Goal: Browse casually

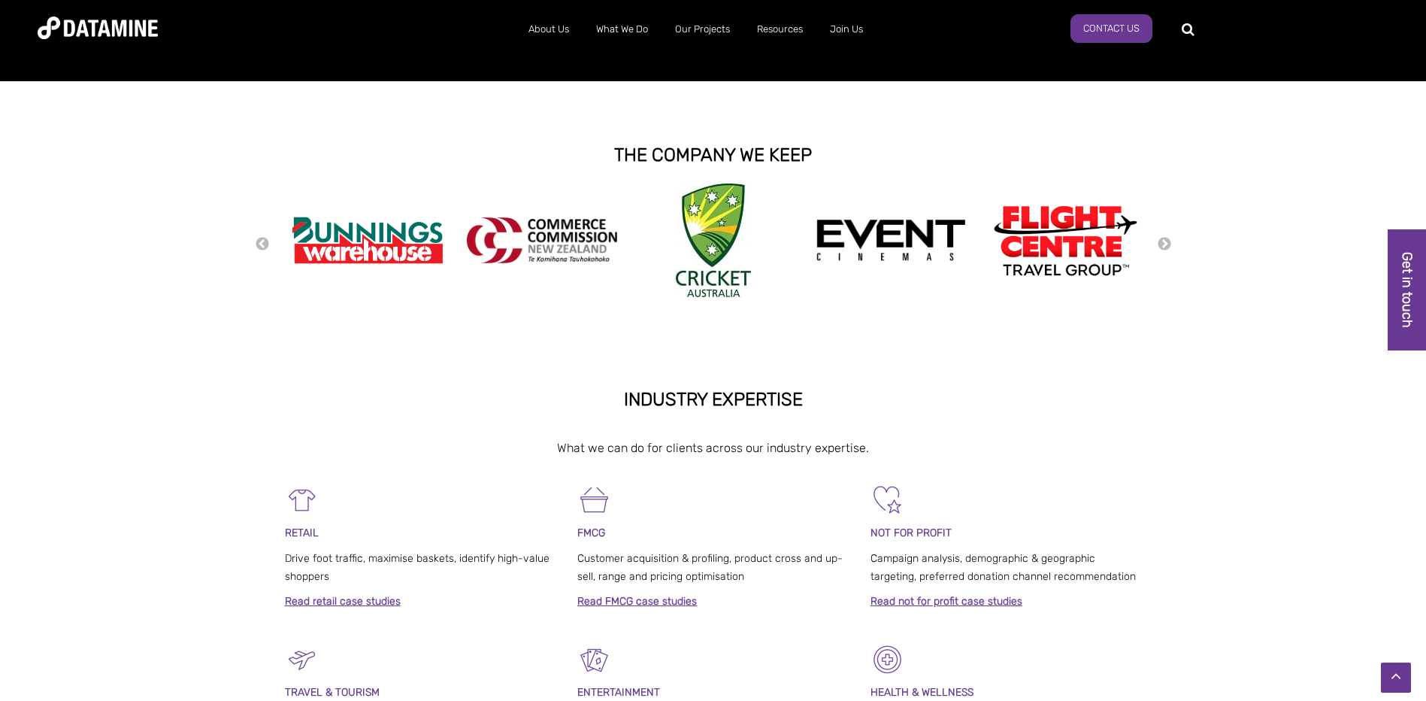
click at [1173, 243] on div "Previous Next" at bounding box center [713, 243] width 1426 height 120
click at [1165, 242] on button "Next" at bounding box center [1164, 244] width 15 height 17
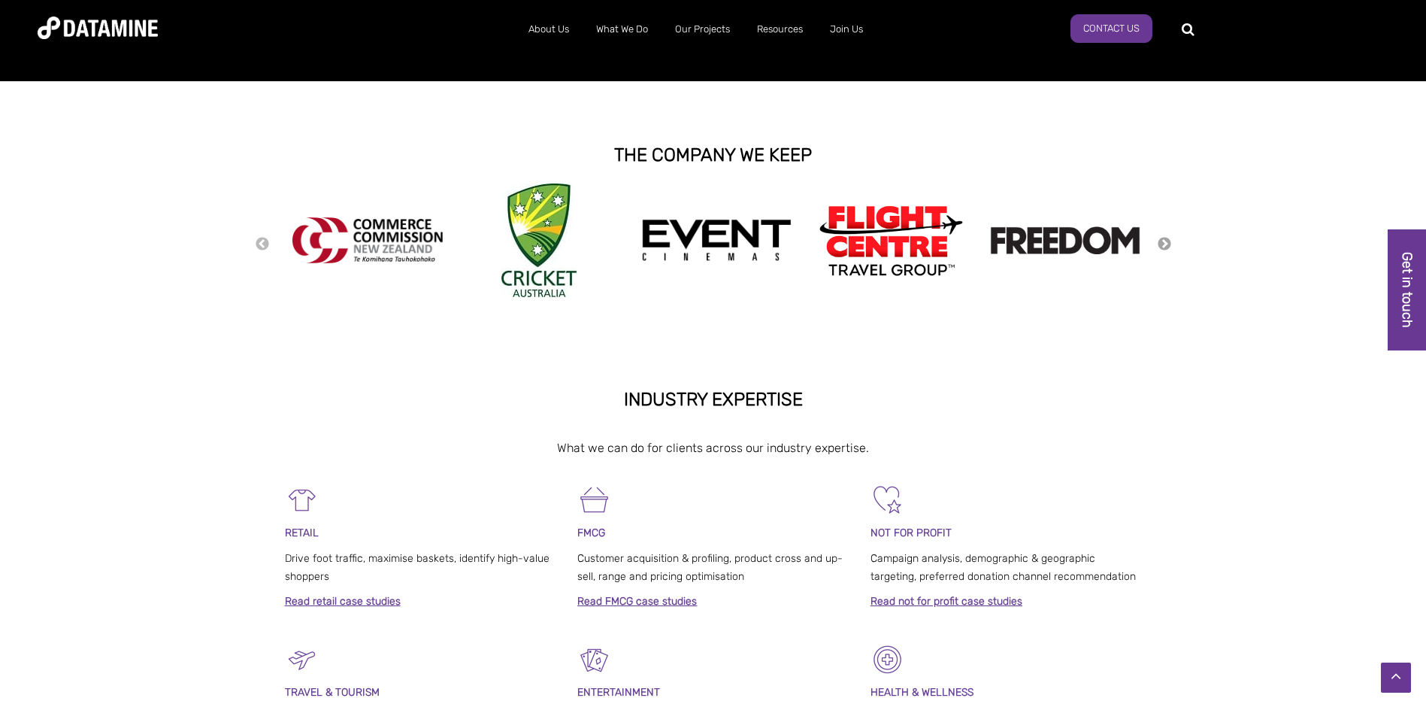
click at [1165, 242] on button "Next" at bounding box center [1164, 244] width 15 height 17
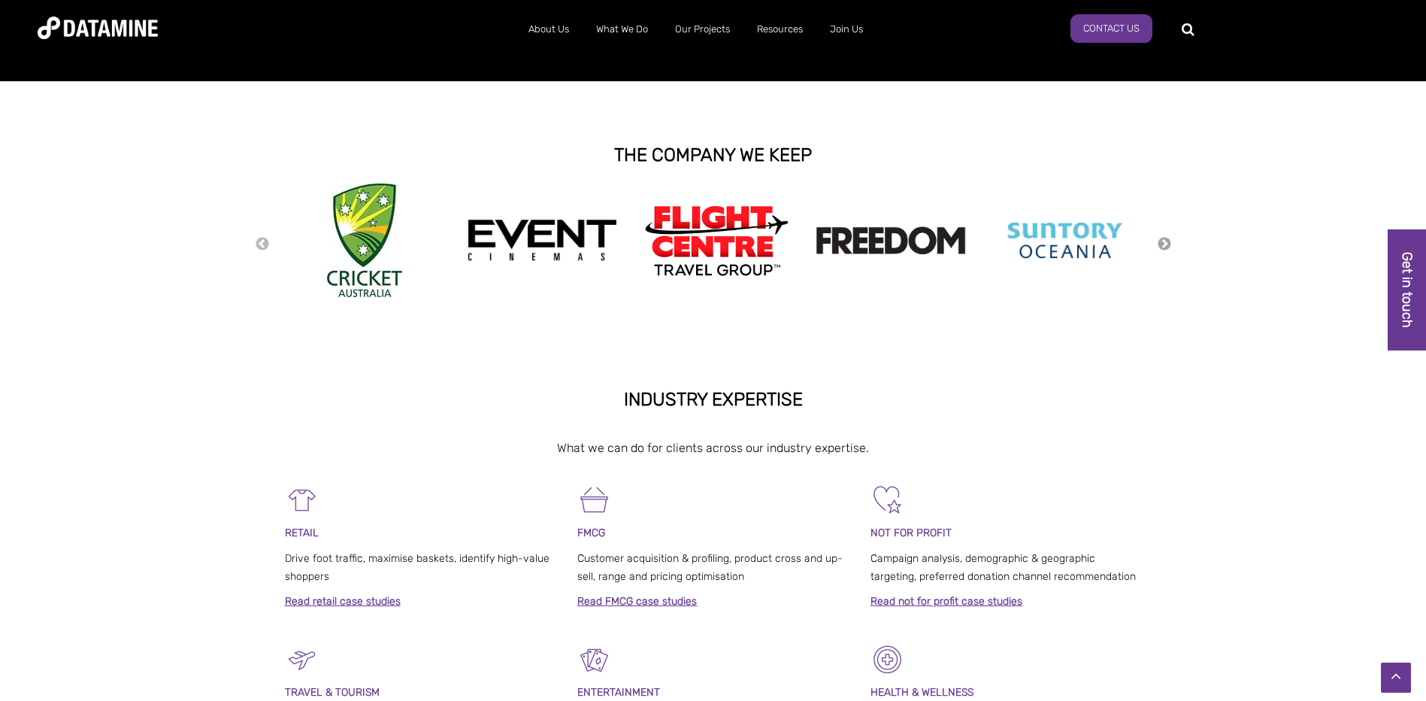
click at [1165, 242] on button "Next" at bounding box center [1164, 244] width 15 height 17
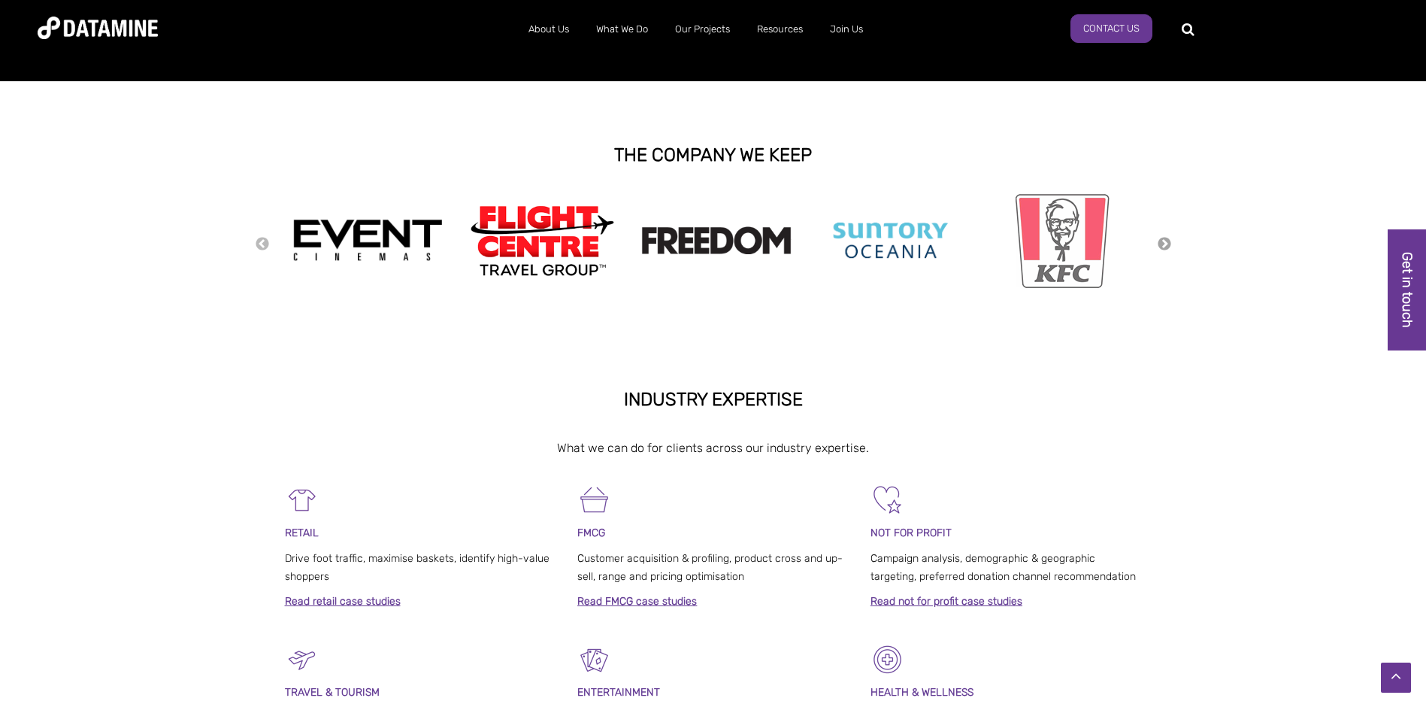
click at [1165, 242] on button "Next" at bounding box center [1164, 244] width 15 height 17
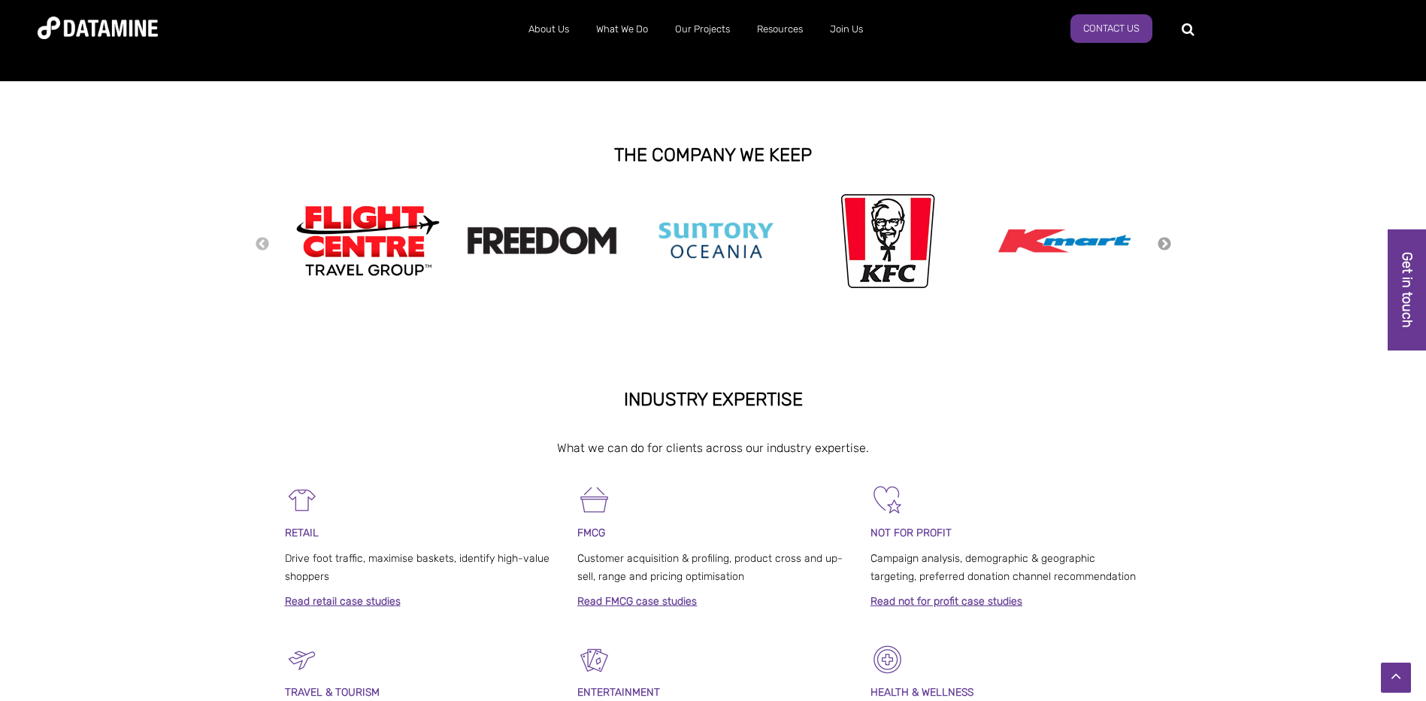
click at [1165, 242] on button "Next" at bounding box center [1164, 244] width 15 height 17
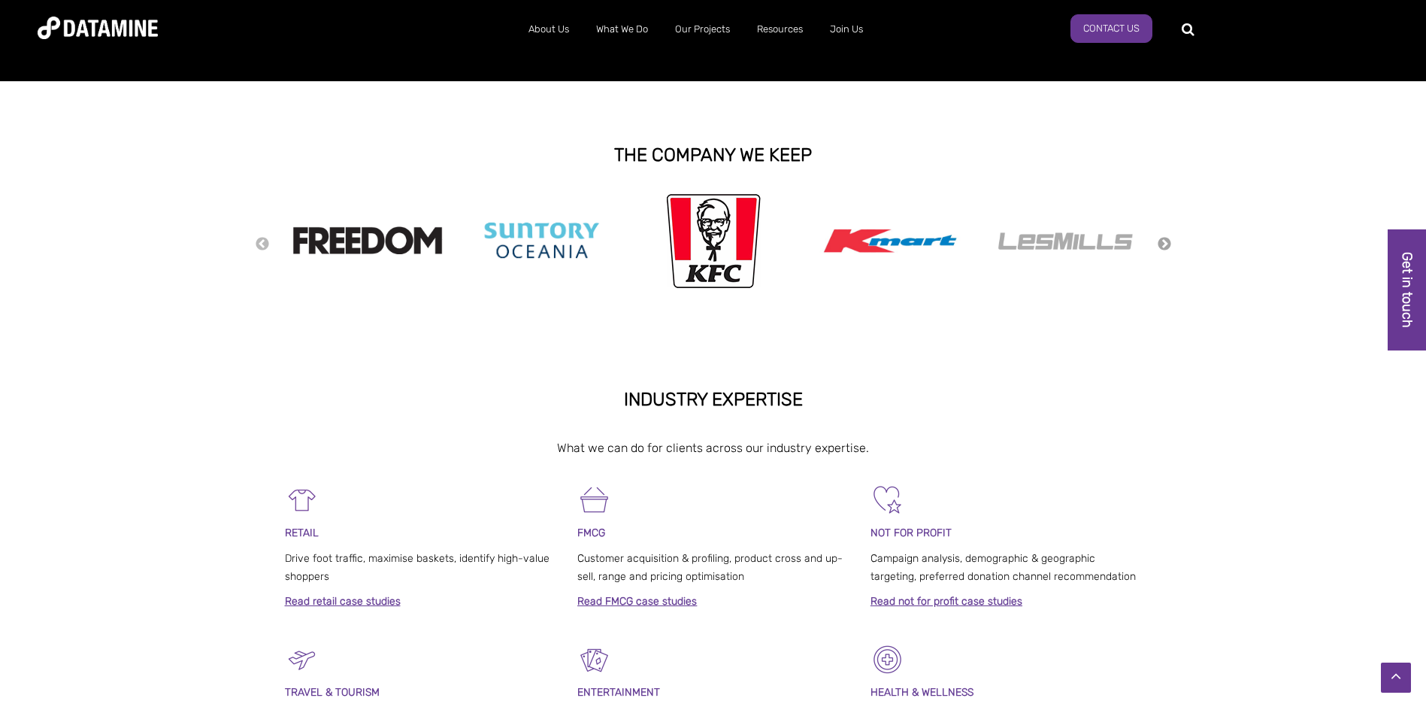
click at [1165, 242] on button "Next" at bounding box center [1164, 244] width 15 height 17
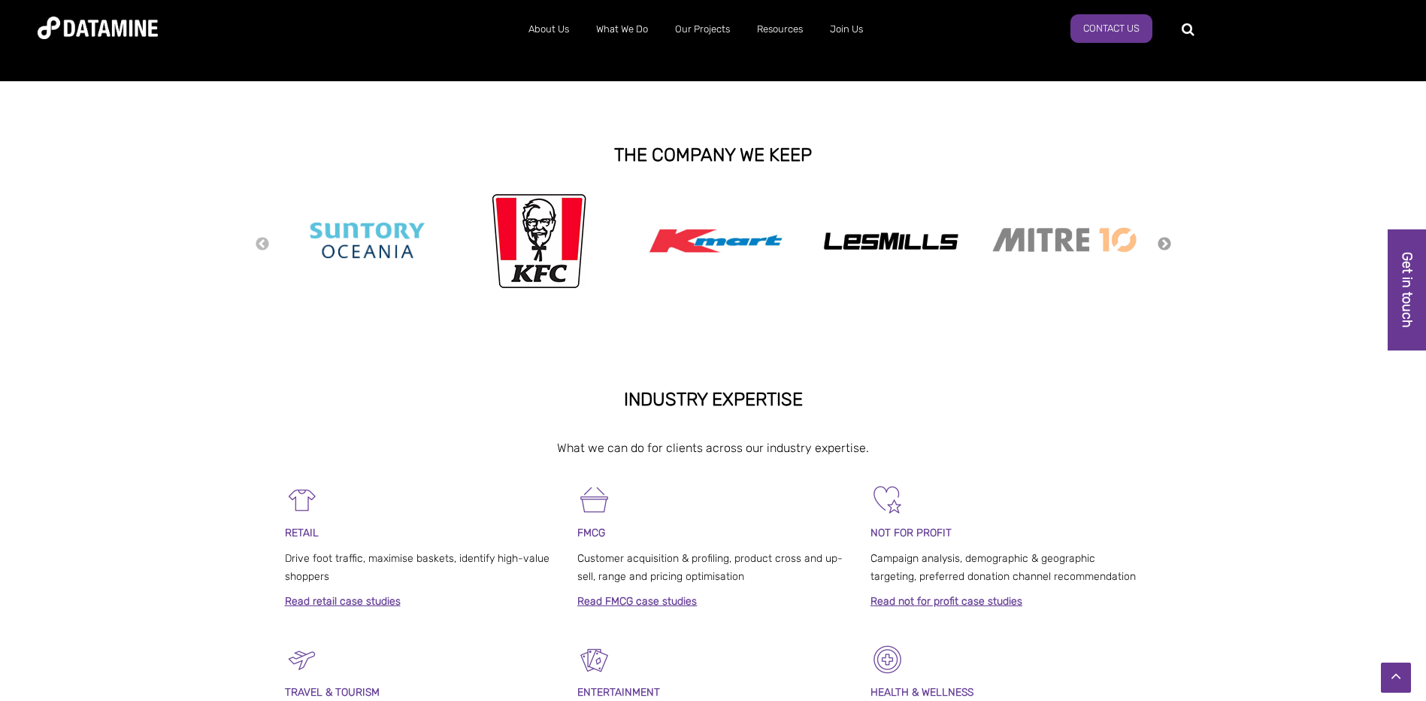
click at [1165, 242] on button "Next" at bounding box center [1164, 244] width 15 height 17
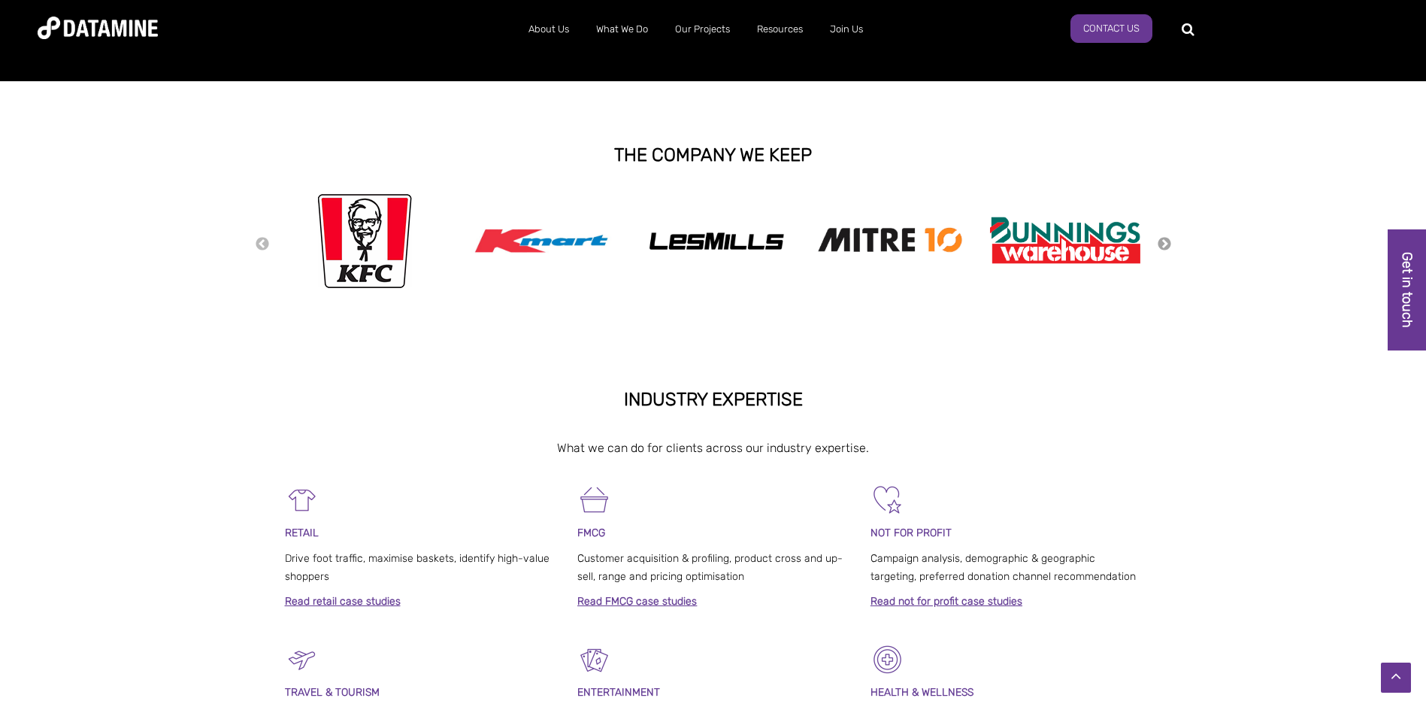
click at [1165, 242] on button "Next" at bounding box center [1164, 244] width 15 height 17
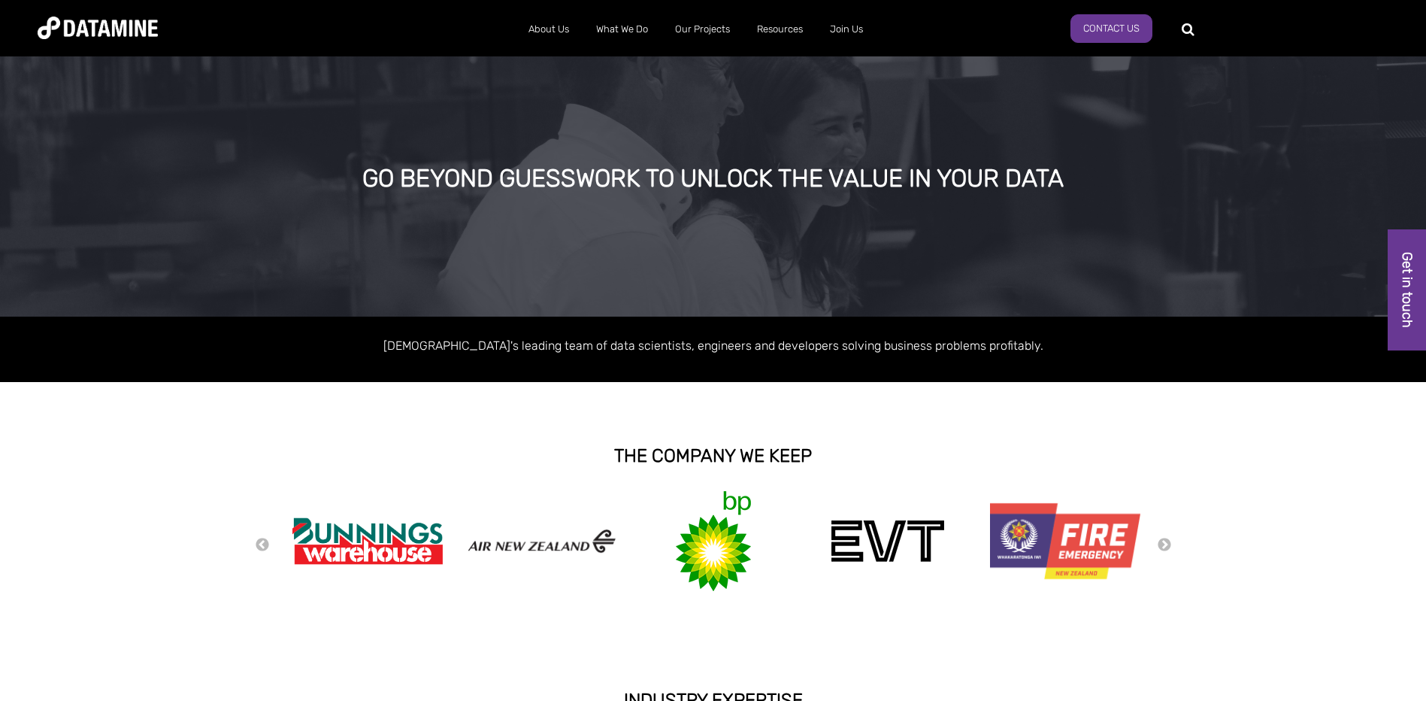
click at [243, 422] on div at bounding box center [713, 404] width 1426 height 45
